Goal: Task Accomplishment & Management: Use online tool/utility

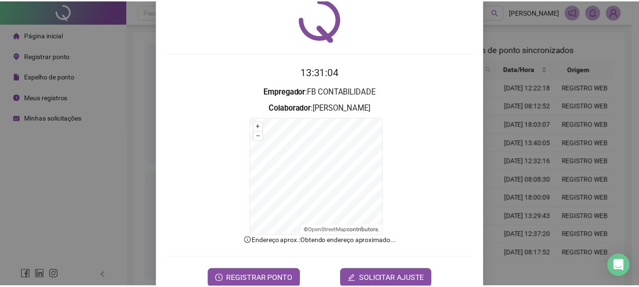
scroll to position [59, 0]
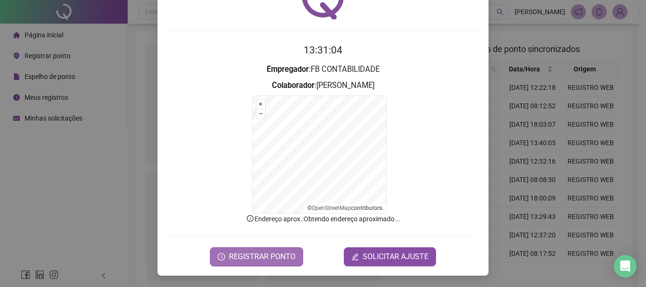
click at [242, 261] on span "REGISTRAR PONTO" at bounding box center [262, 256] width 67 height 11
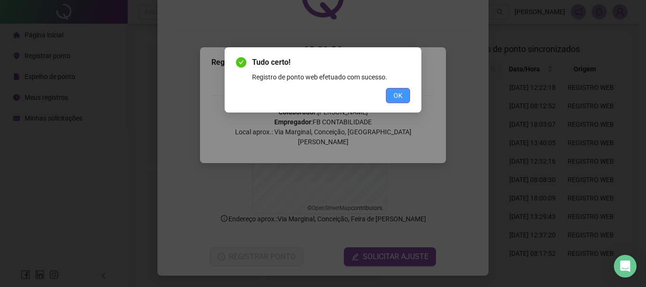
click at [396, 96] on span "OK" at bounding box center [397, 95] width 9 height 10
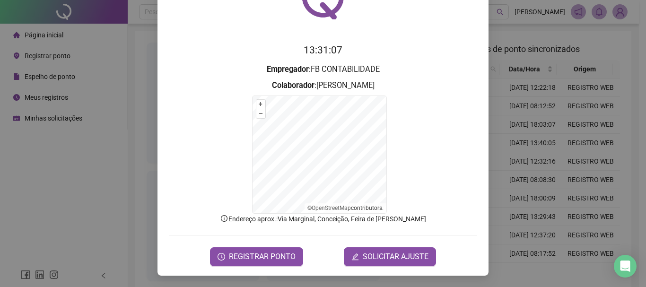
click at [70, 209] on div "Registro de ponto web 13:31:07 Empregador : FB CONTABILIDADE Colaborador : [PER…" at bounding box center [323, 143] width 646 height 287
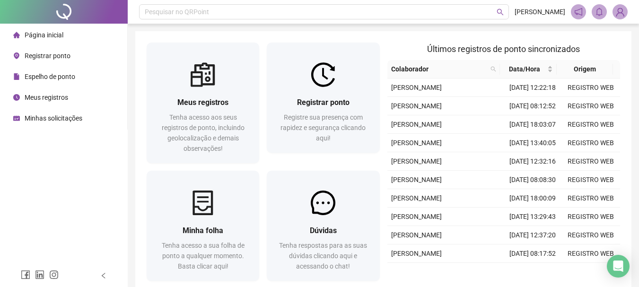
click at [61, 123] on div "Minhas solicitações" at bounding box center [47, 118] width 69 height 19
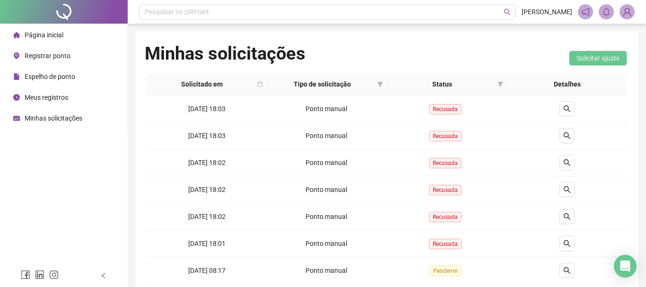
click at [56, 36] on span "Página inicial" at bounding box center [44, 35] width 39 height 8
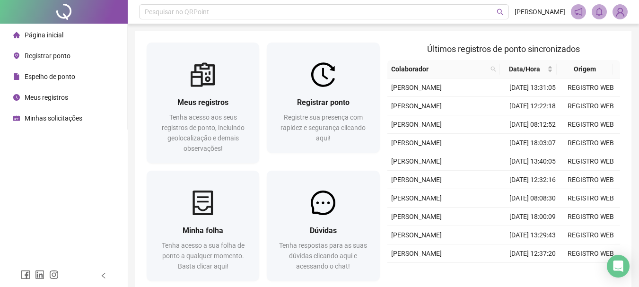
click at [25, 178] on div "Página inicial Registrar ponto Espelho de ponto Meus registros Minhas solicitaç…" at bounding box center [64, 132] width 128 height 264
